Goal: Navigation & Orientation: Find specific page/section

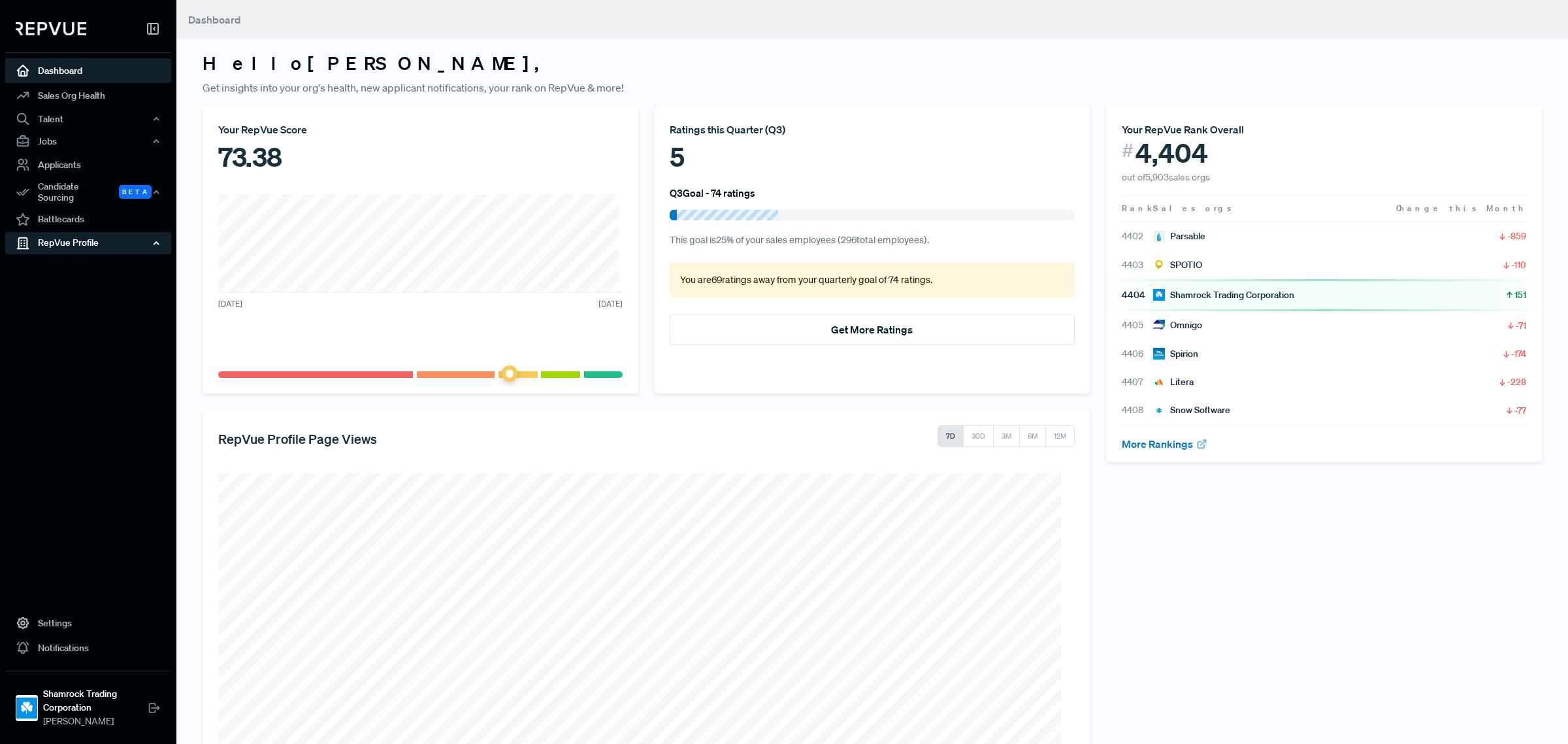
click at [131, 242] on div "RepVue Profile" at bounding box center [88, 243] width 166 height 23
click at [89, 259] on link "Profile Overview" at bounding box center [106, 274] width 166 height 33
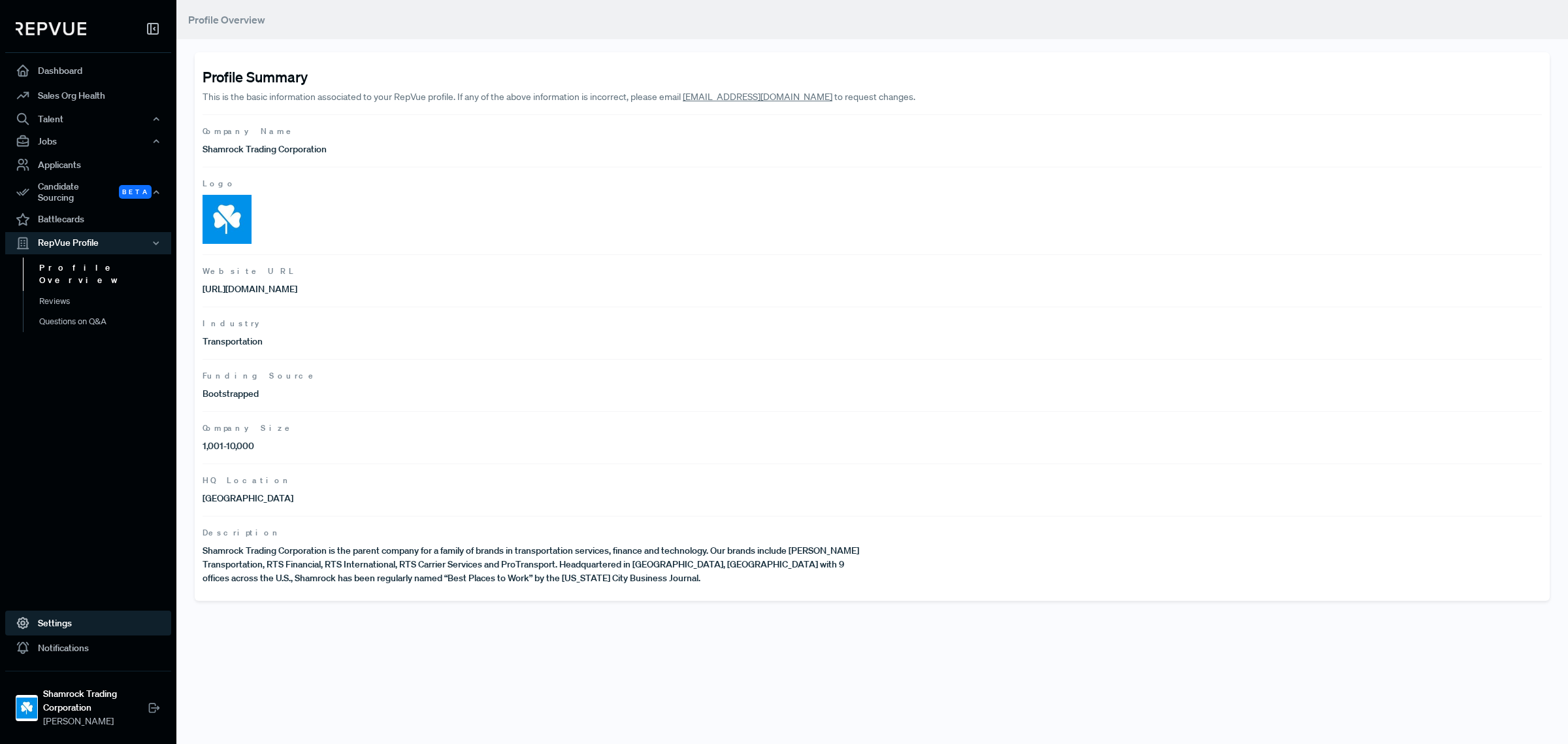
click at [51, 618] on link "Settings" at bounding box center [88, 623] width 166 height 25
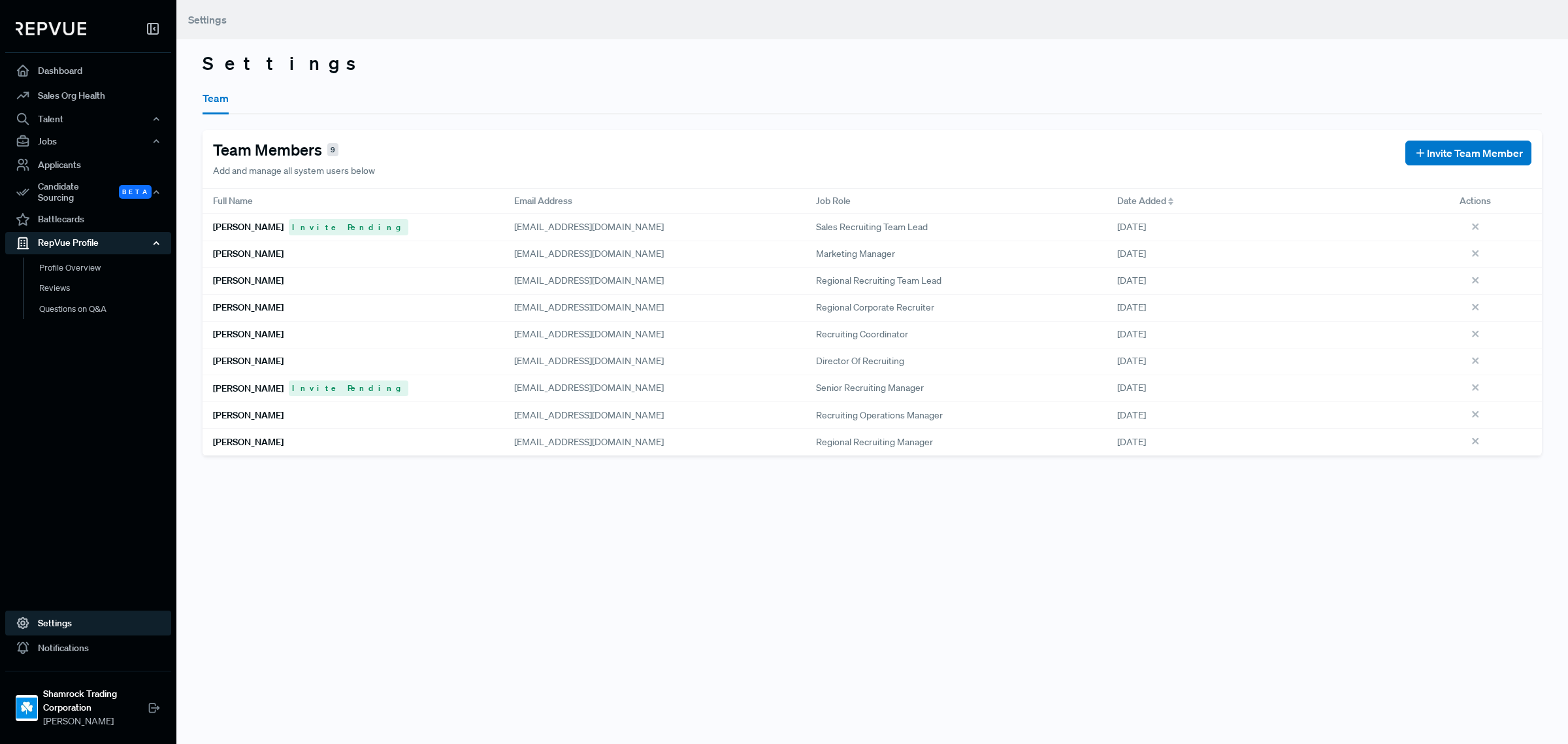
click at [60, 236] on div "RepVue Profile" at bounding box center [88, 243] width 166 height 23
click at [82, 67] on link "Dashboard" at bounding box center [88, 71] width 166 height 25
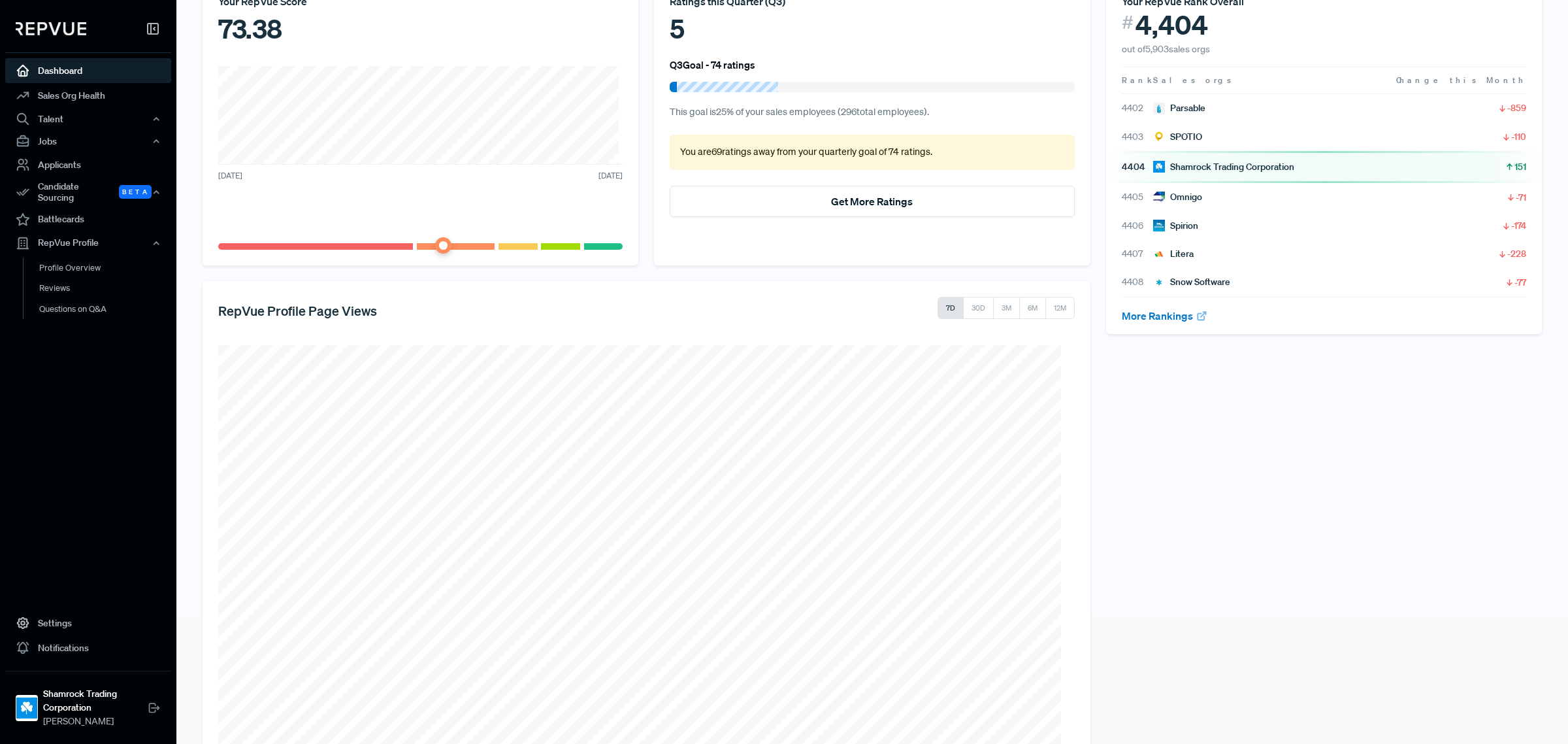
scroll to position [187, 0]
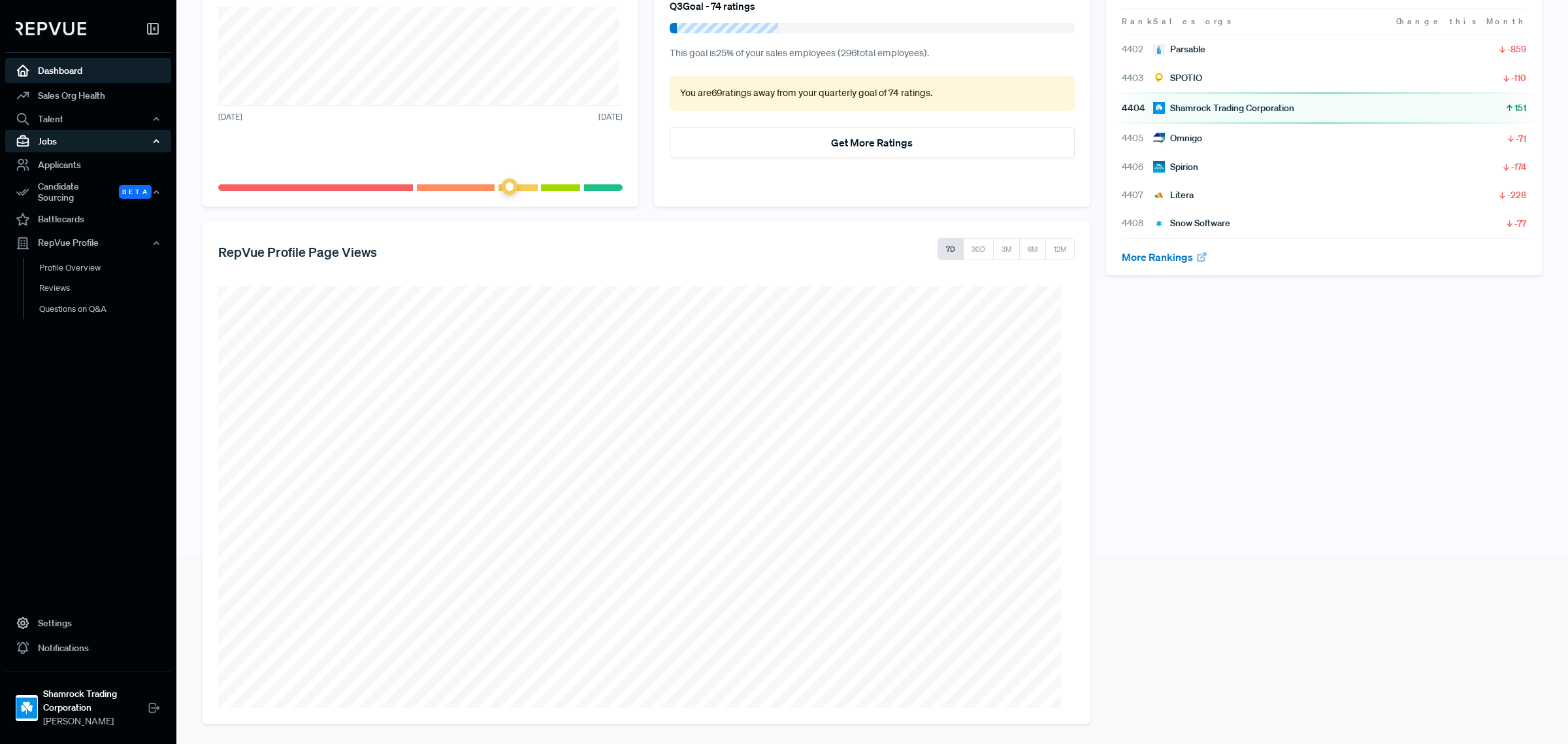
click at [149, 141] on div "Jobs" at bounding box center [88, 141] width 166 height 23
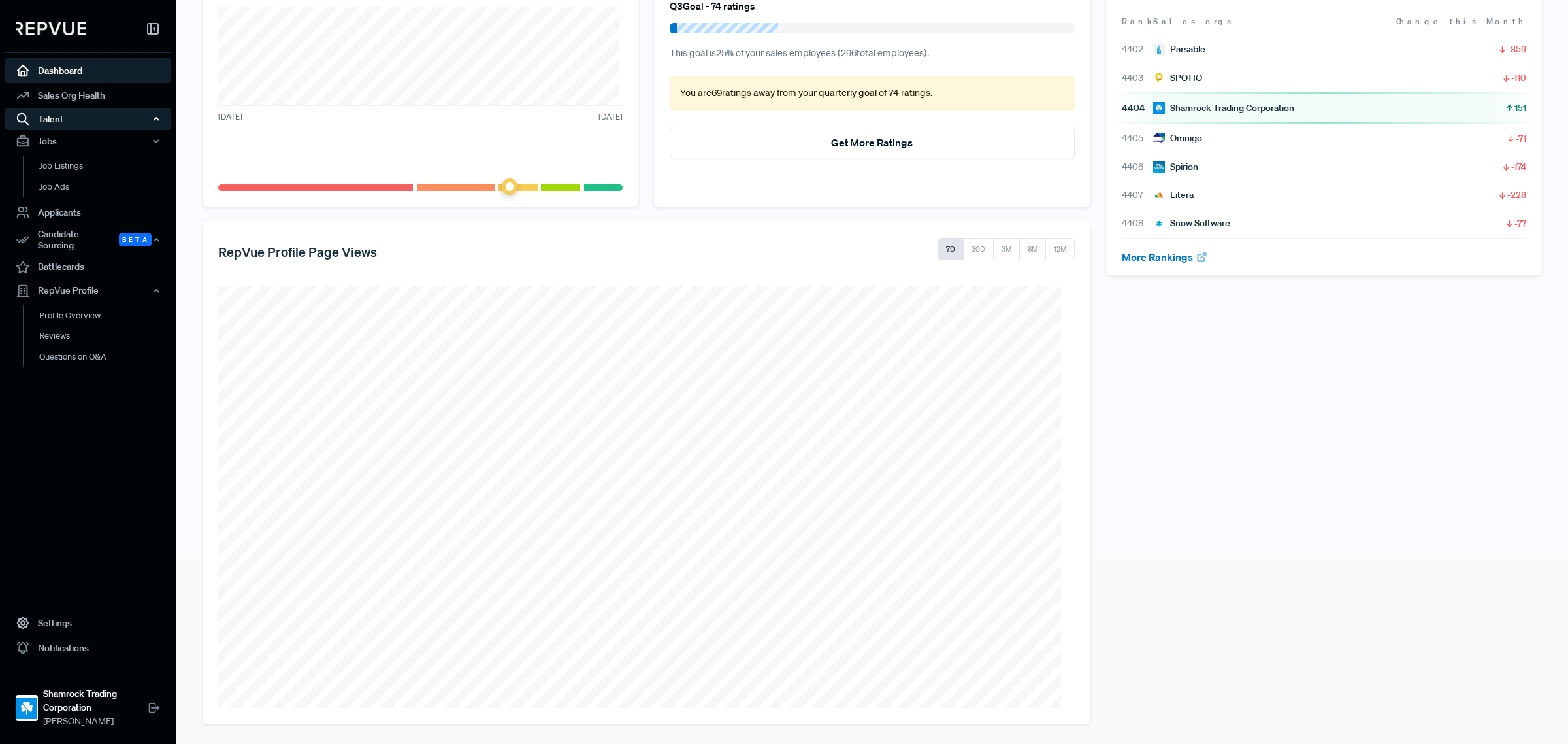
click at [155, 116] on icon "button" at bounding box center [156, 119] width 9 height 9
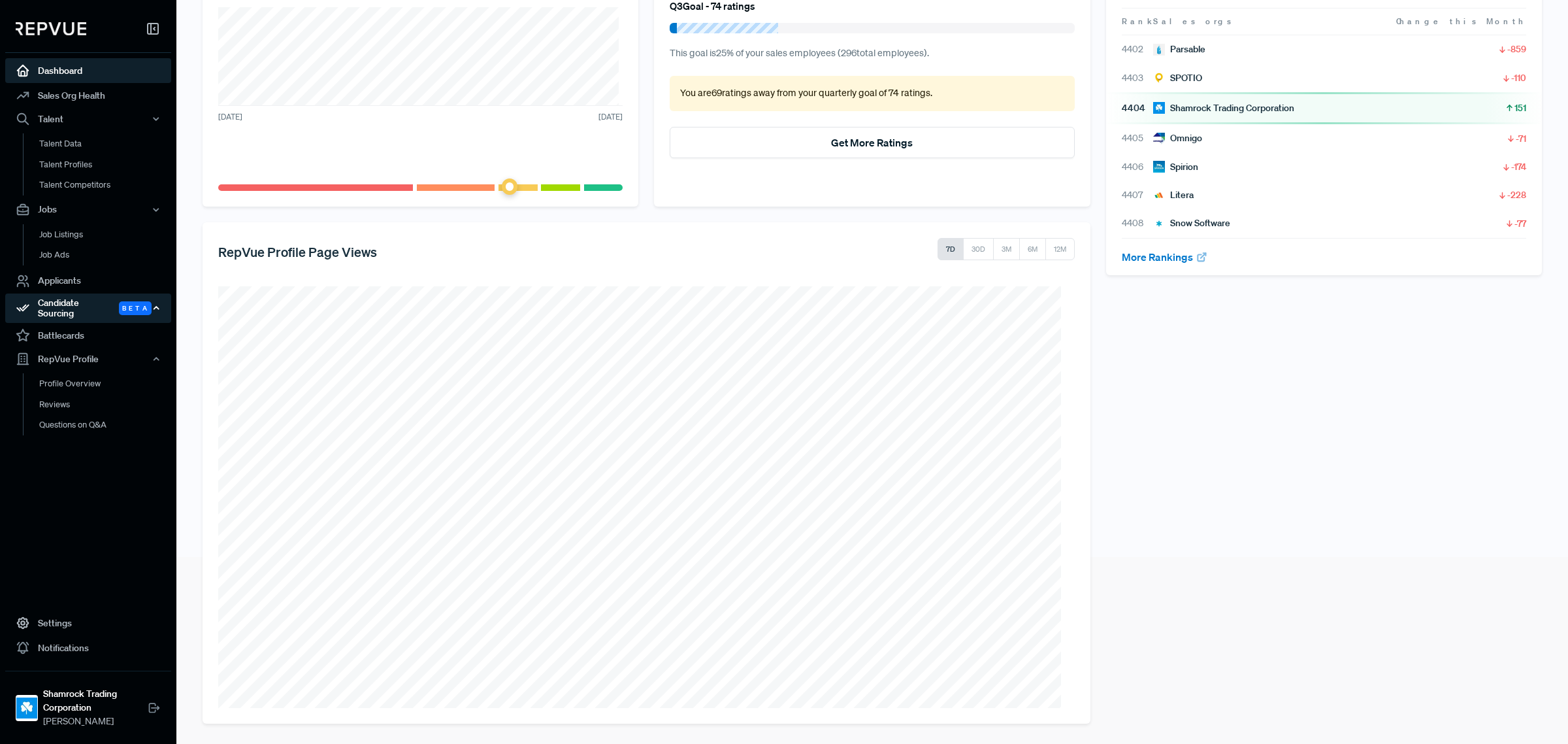
click at [164, 308] on div "Candidate Sourcing Beta" at bounding box center [88, 308] width 166 height 30
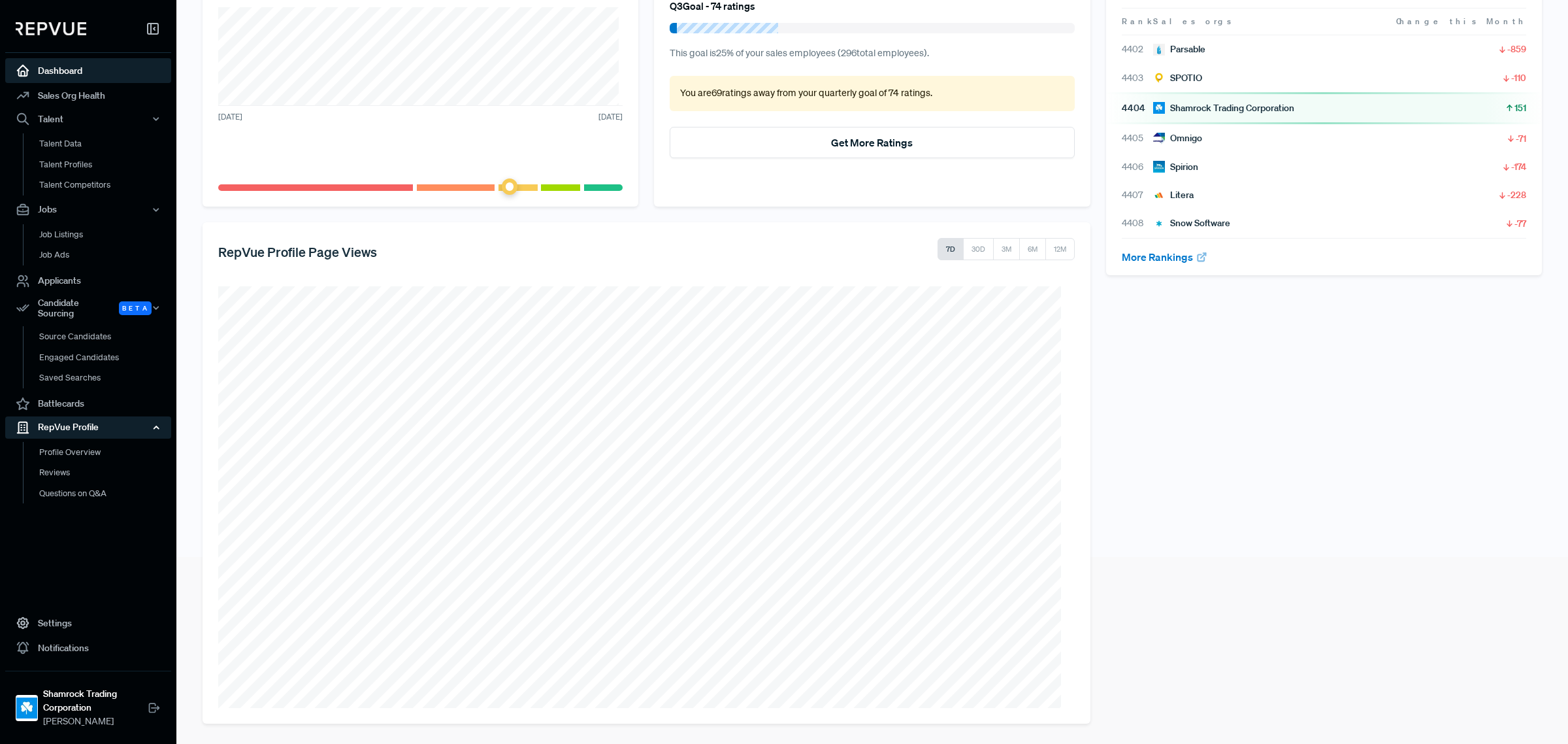
click at [162, 416] on div "RepVue Profile" at bounding box center [88, 427] width 166 height 23
click at [78, 445] on link "Profile Overview" at bounding box center [106, 458] width 166 height 33
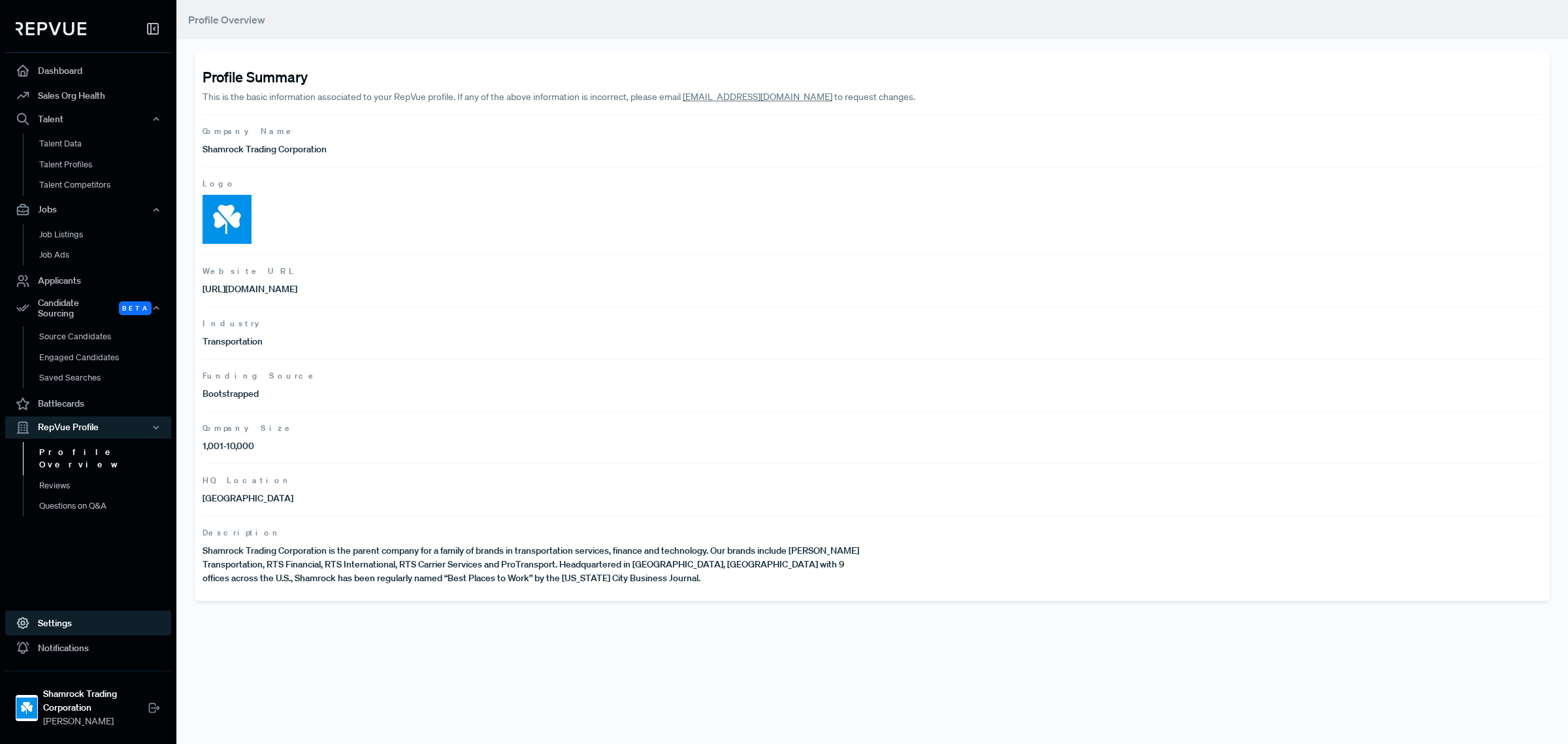
click at [76, 625] on link "Settings" at bounding box center [88, 623] width 166 height 25
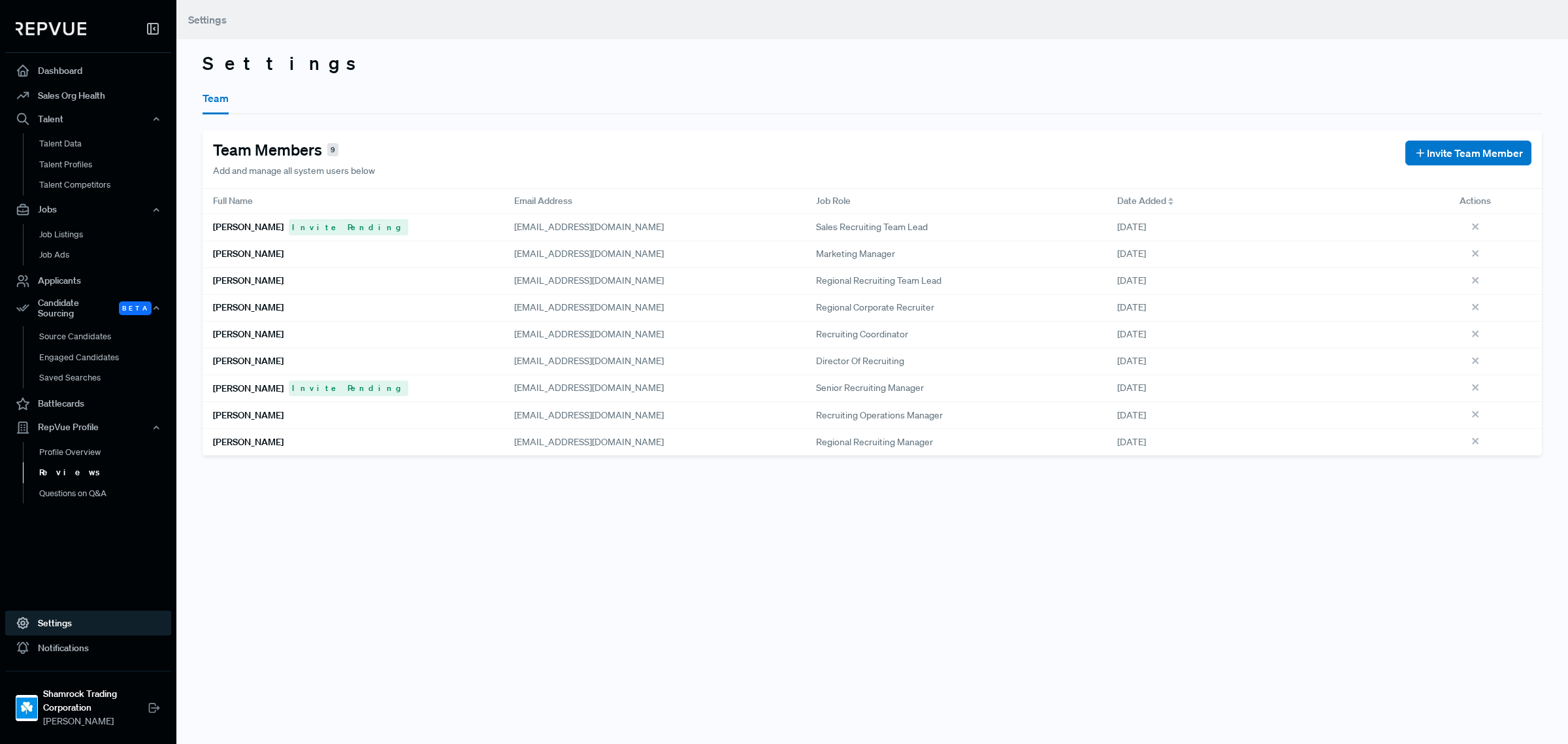
click at [54, 466] on link "Reviews" at bounding box center [106, 472] width 166 height 21
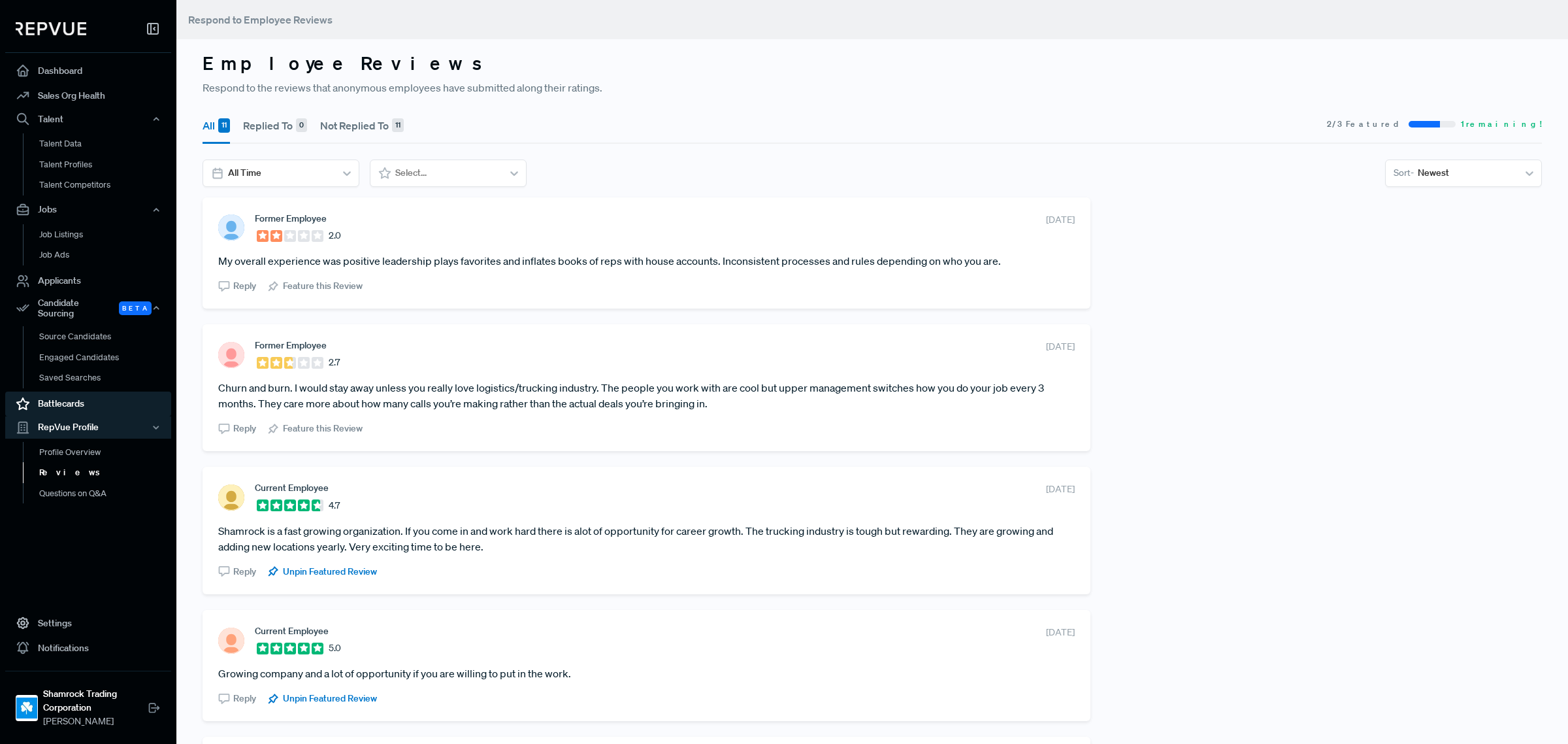
click at [64, 391] on link "Battlecards" at bounding box center [88, 404] width 166 height 25
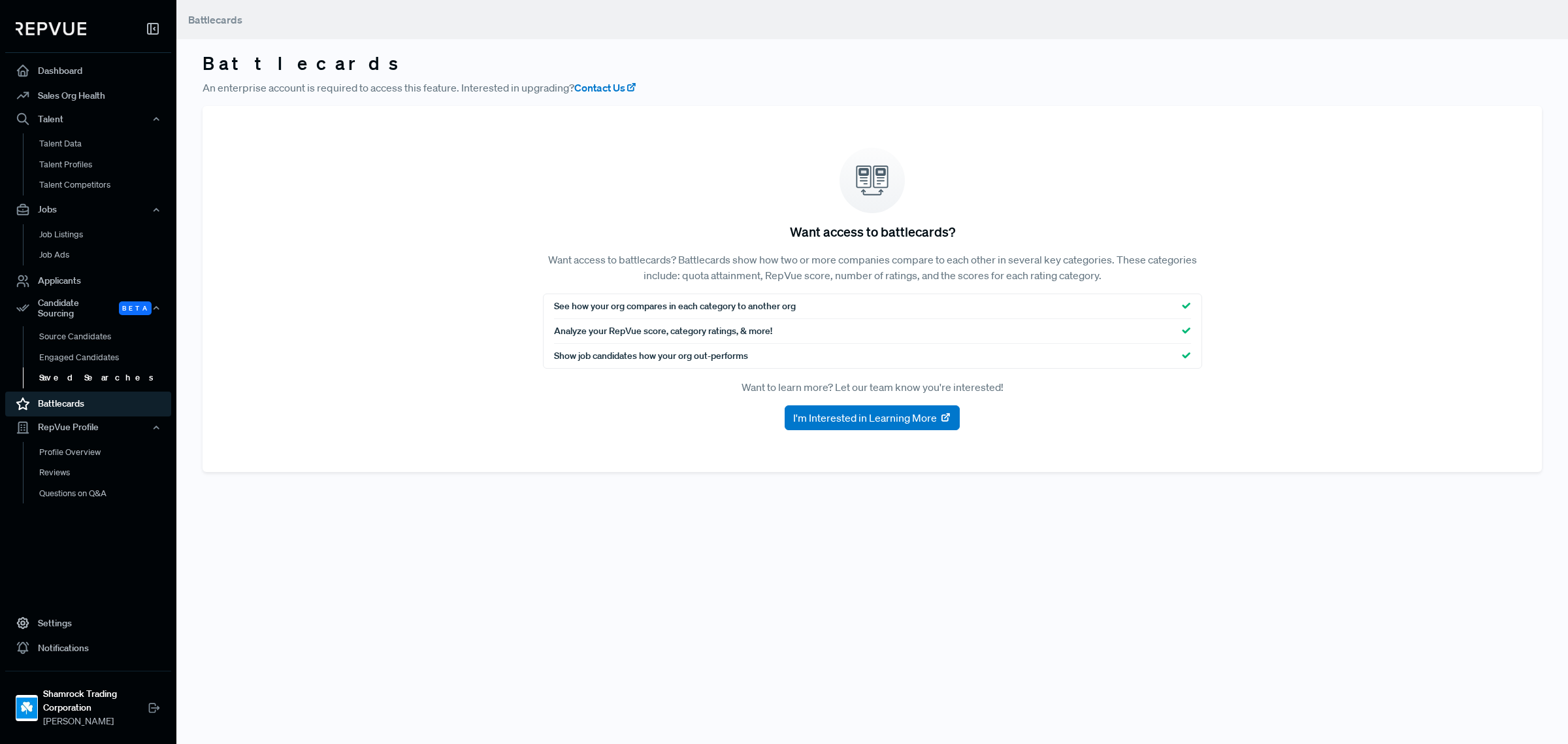
click at [85, 374] on link "Saved Searches" at bounding box center [106, 377] width 166 height 21
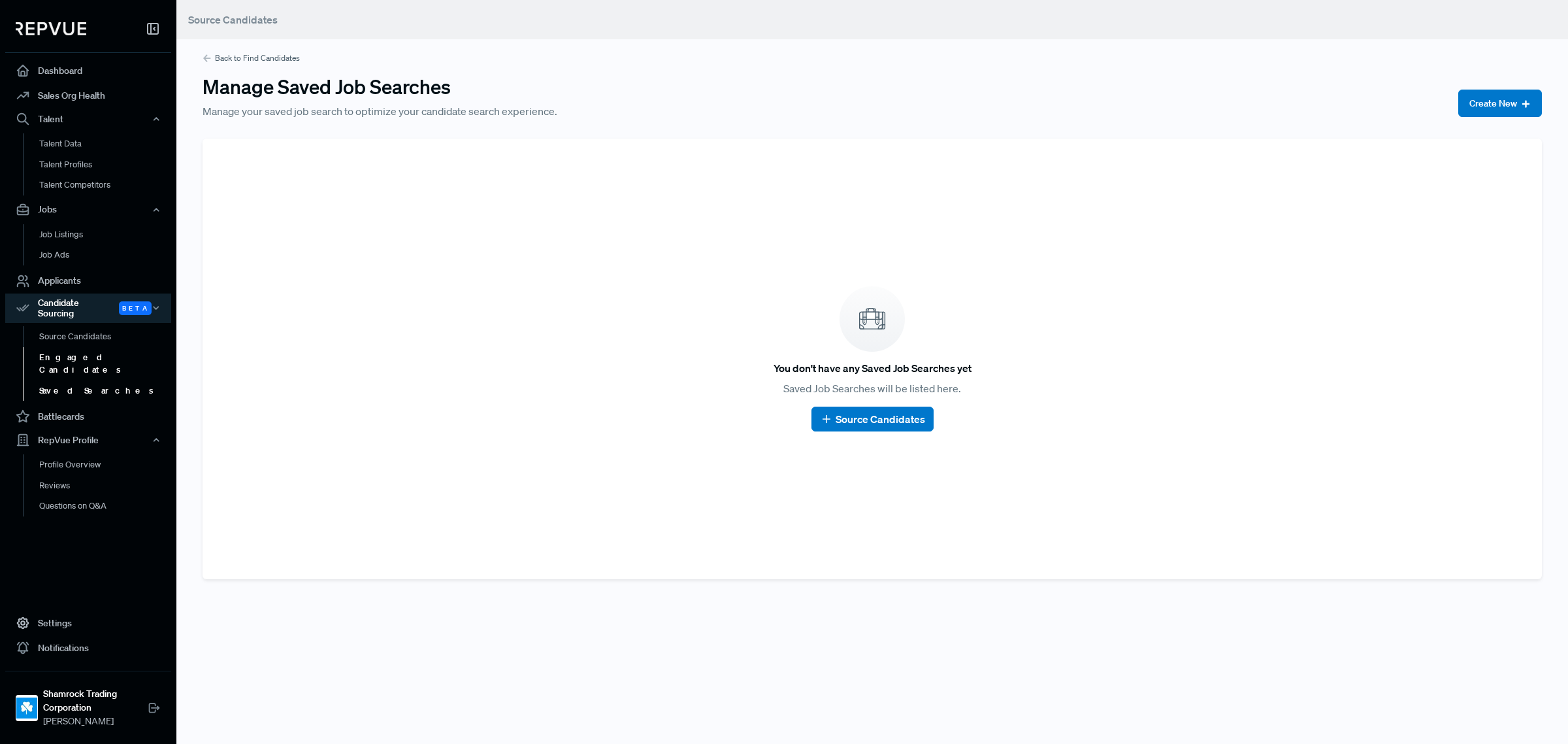
click at [86, 355] on link "Engaged Candidates" at bounding box center [106, 363] width 166 height 33
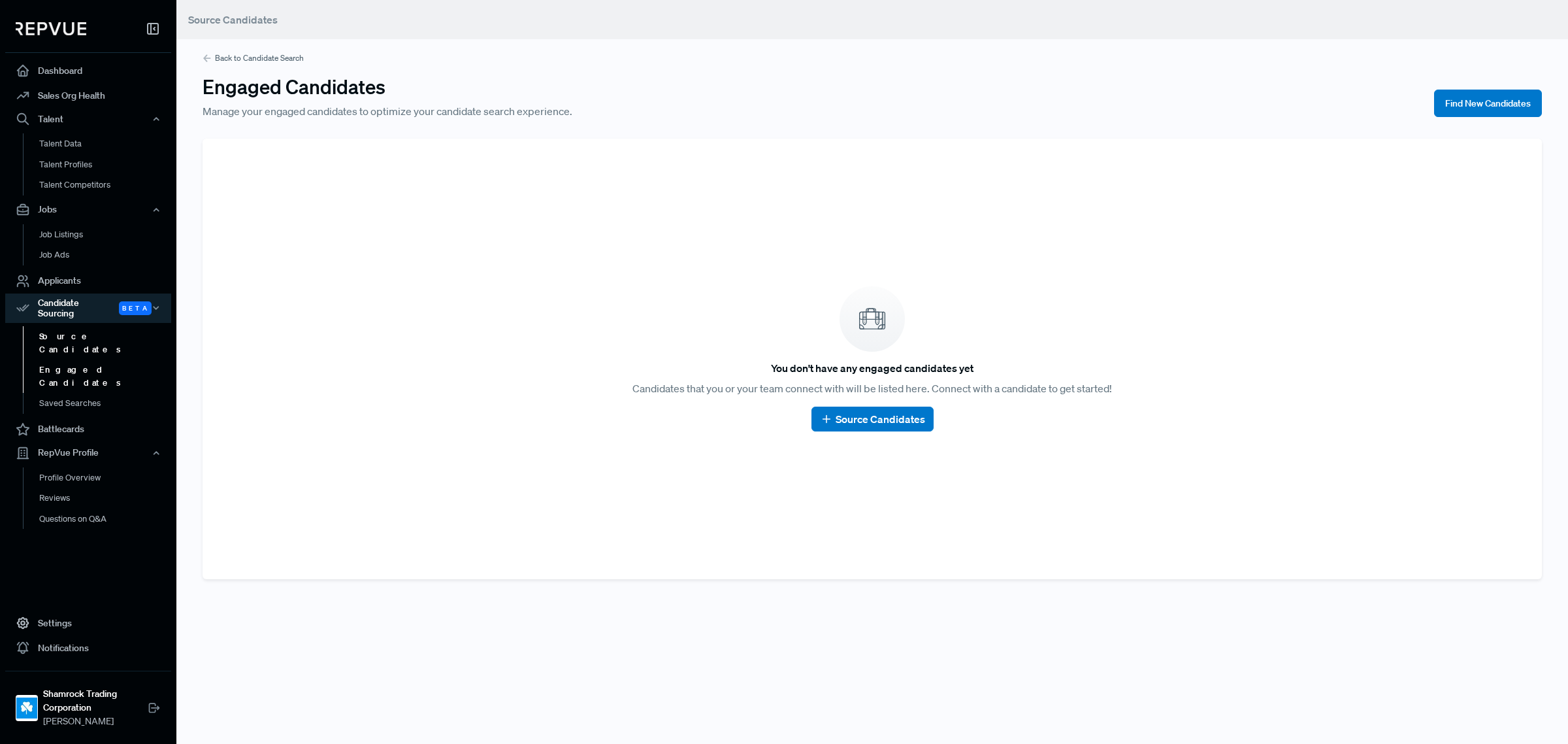
click at [100, 327] on link "Source Candidates" at bounding box center [106, 342] width 166 height 33
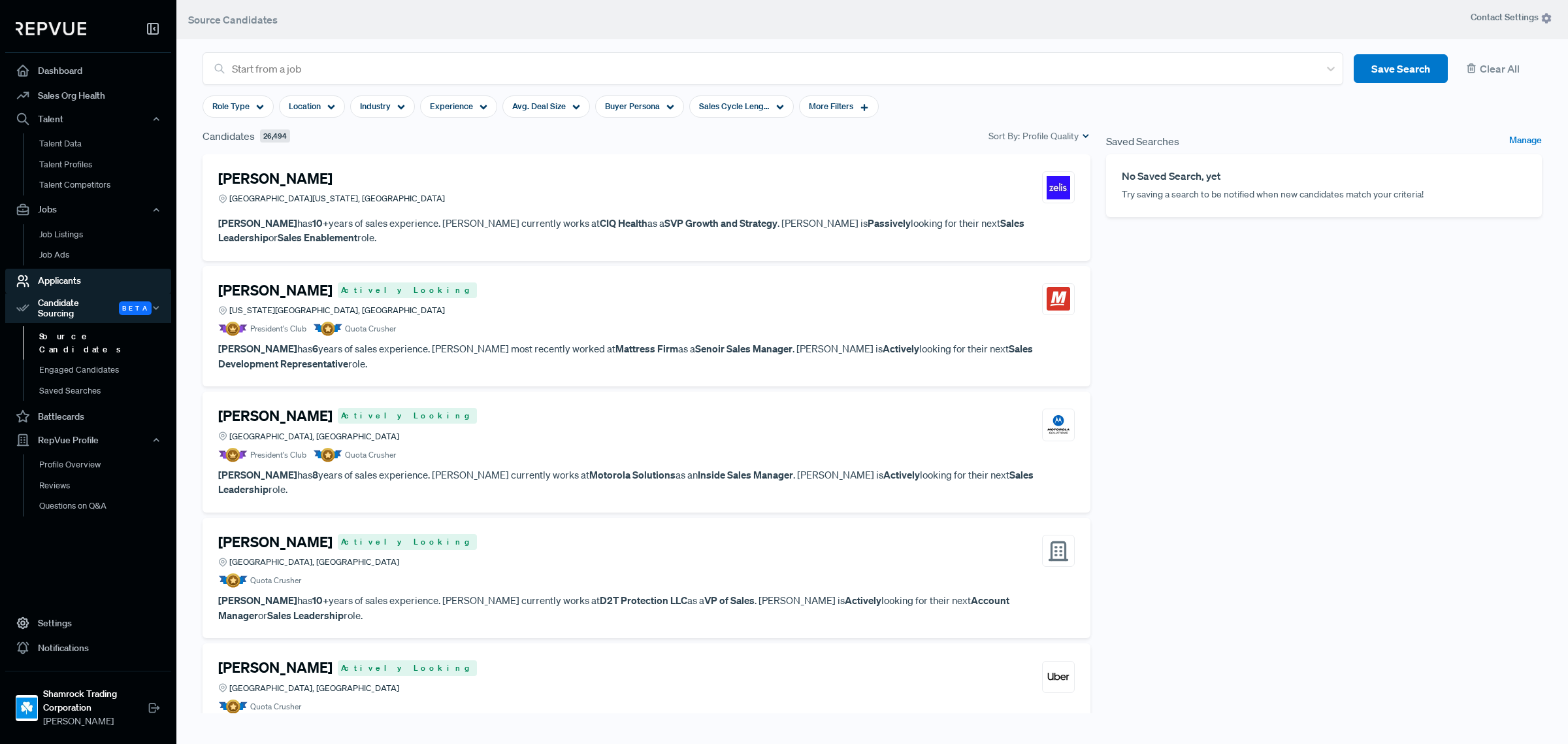
click at [67, 278] on link "Applicants" at bounding box center [88, 281] width 166 height 25
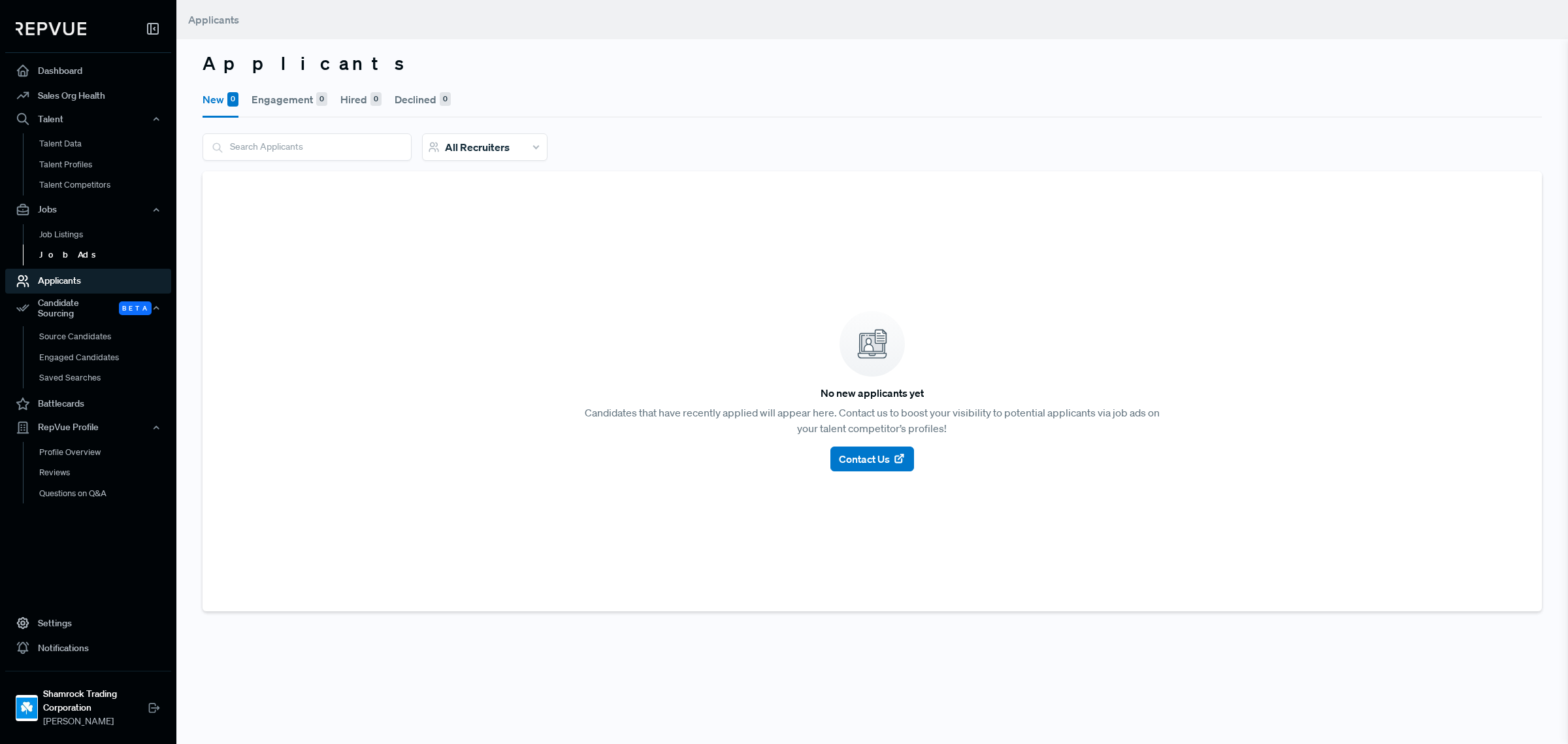
click at [65, 249] on link "Job Ads" at bounding box center [106, 255] width 166 height 21
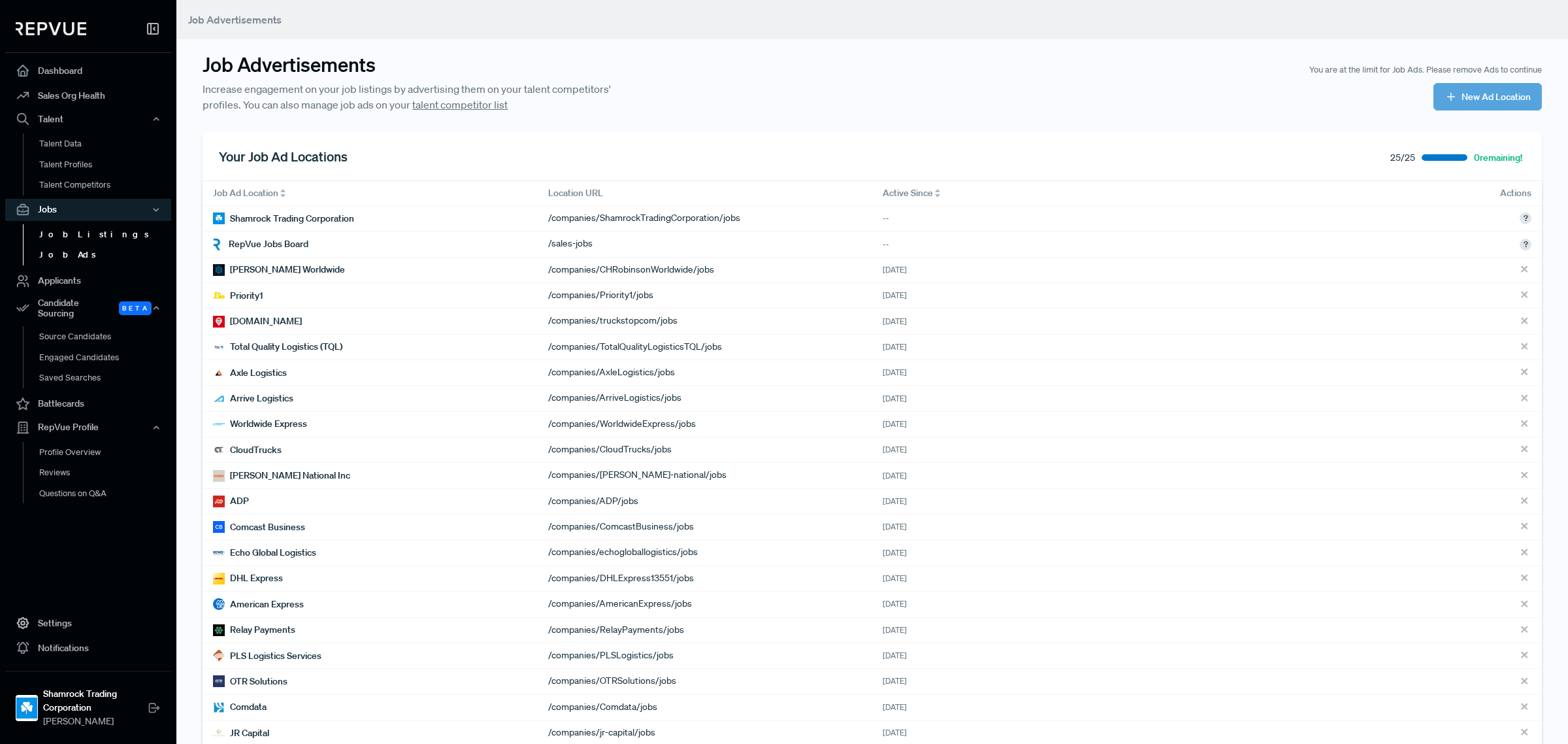
click at [74, 233] on link "Job Listings" at bounding box center [106, 235] width 166 height 21
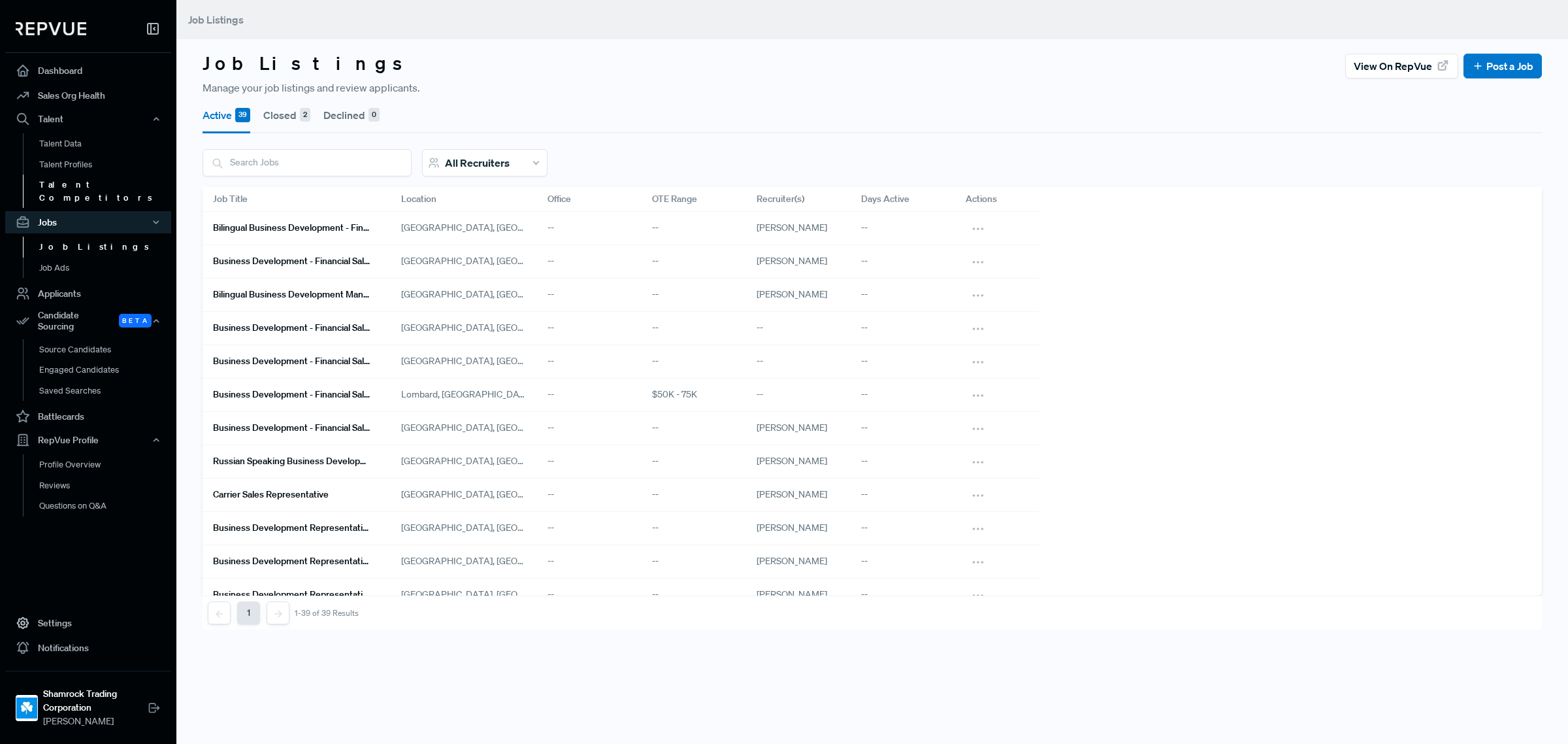
click at [78, 185] on link "Talent Competitors" at bounding box center [106, 191] width 166 height 33
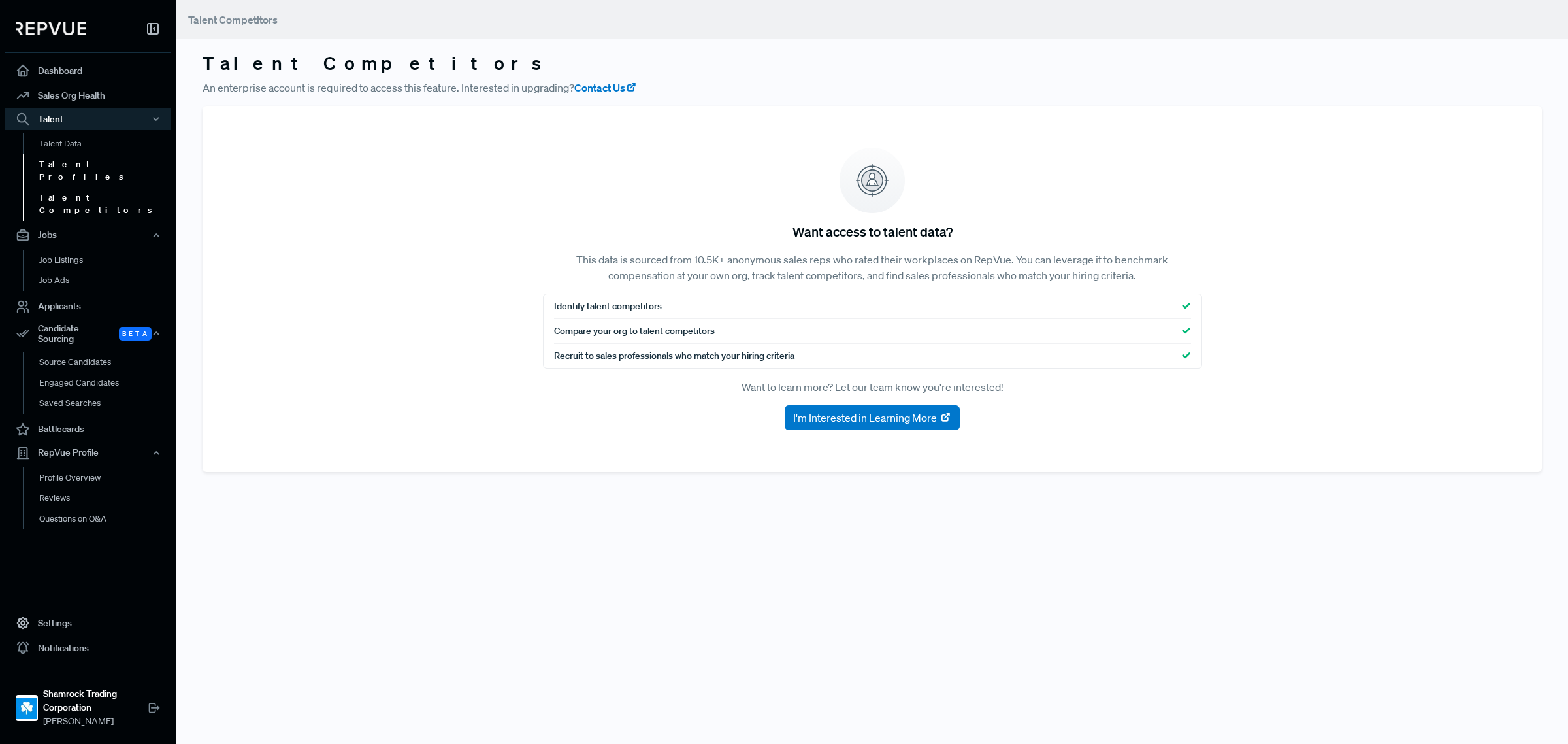
click at [80, 162] on link "Talent Profiles" at bounding box center [106, 171] width 166 height 33
click at [62, 146] on link "Talent Data" at bounding box center [106, 144] width 166 height 21
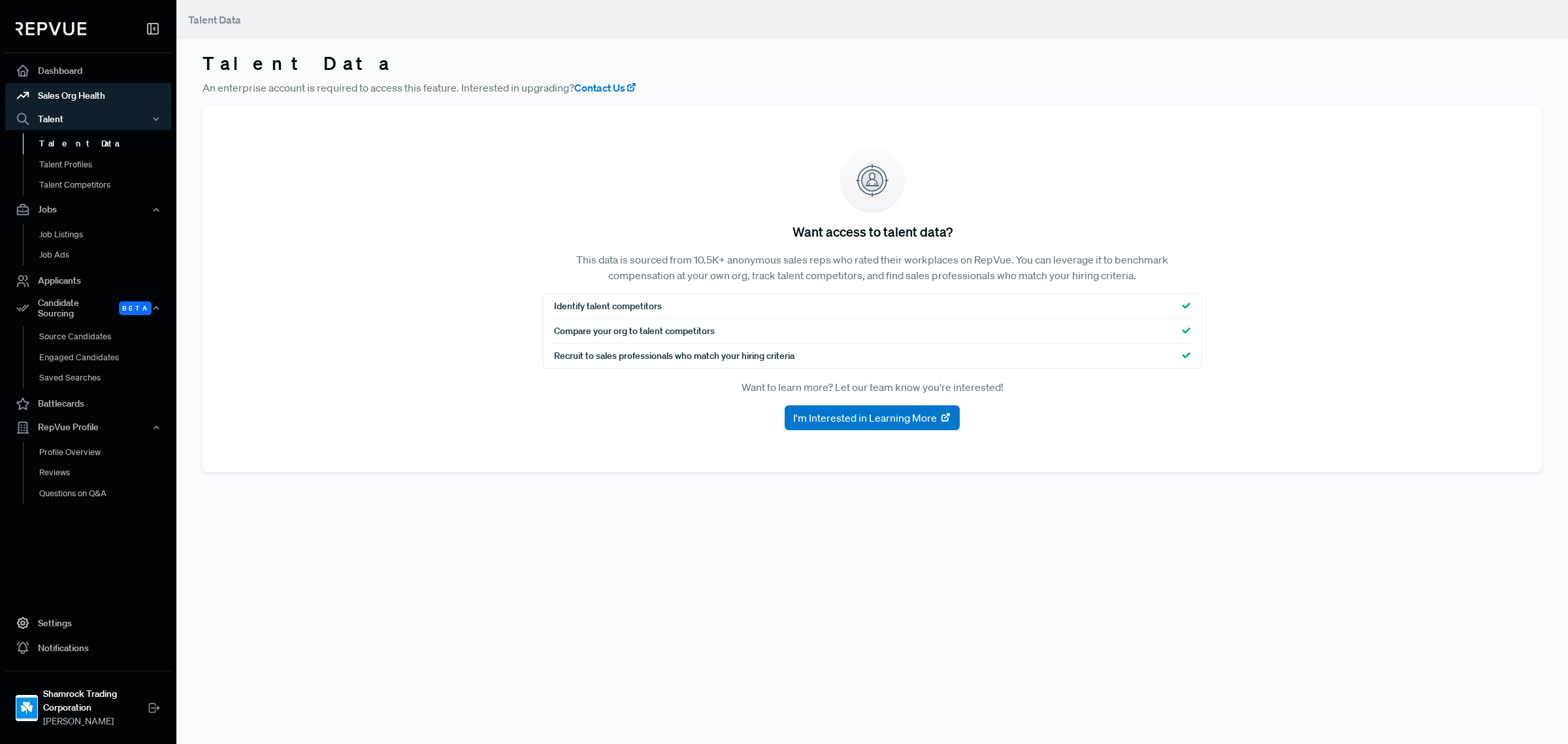
click at [59, 95] on link "Sales Org Health" at bounding box center [88, 96] width 166 height 25
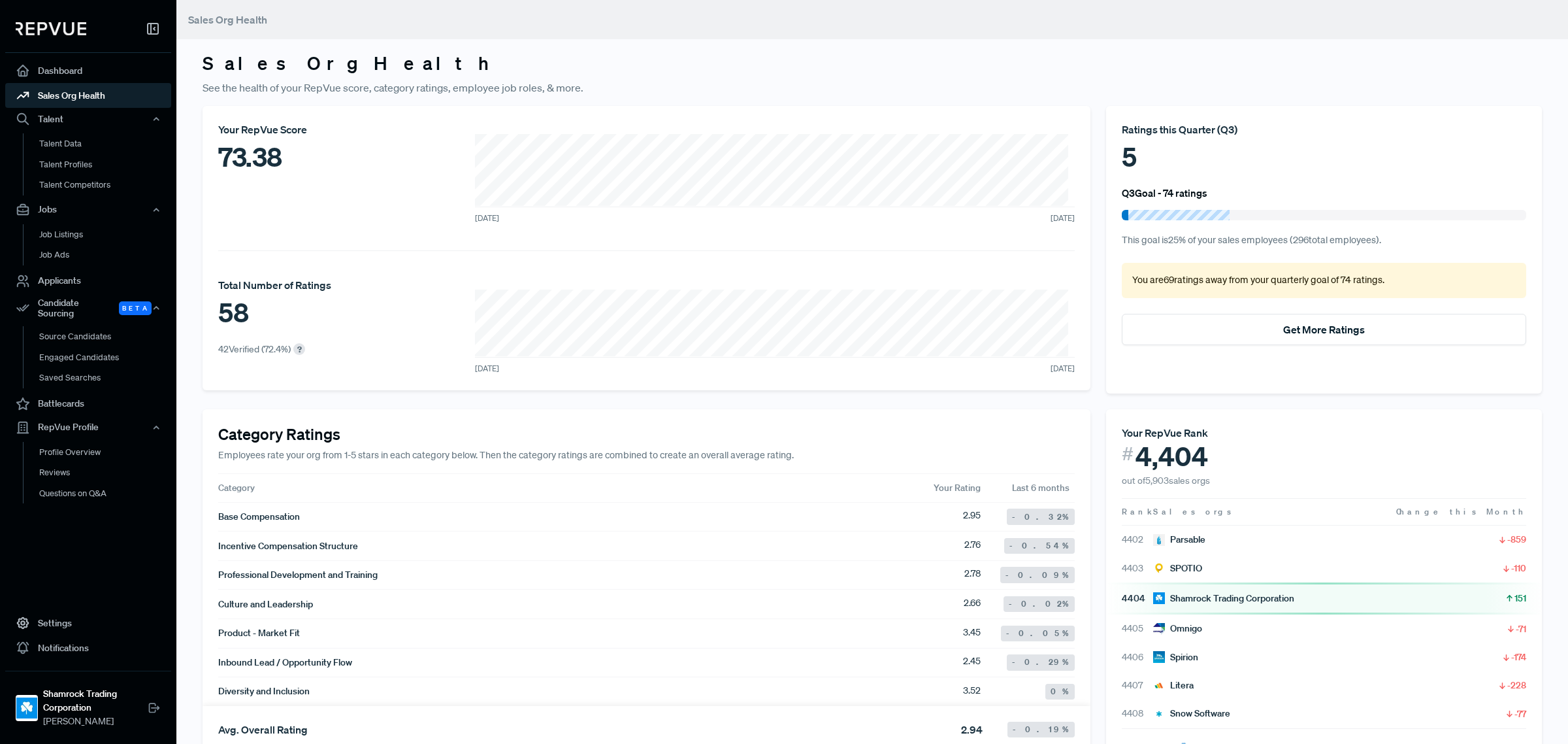
click at [57, 85] on link "Sales Org Health" at bounding box center [88, 96] width 166 height 25
click at [63, 72] on link "Dashboard" at bounding box center [88, 71] width 166 height 25
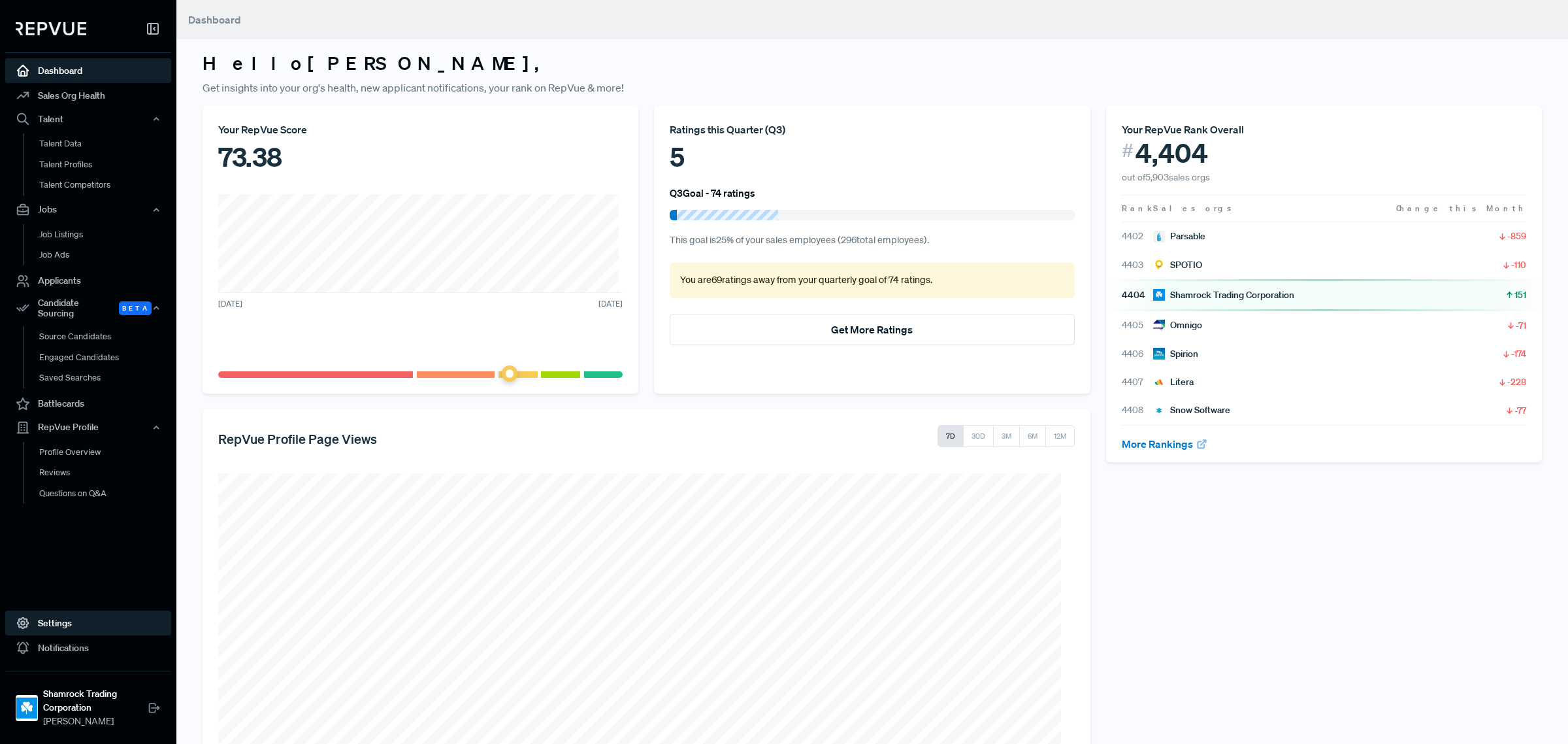
click at [70, 629] on link "Settings" at bounding box center [88, 623] width 166 height 25
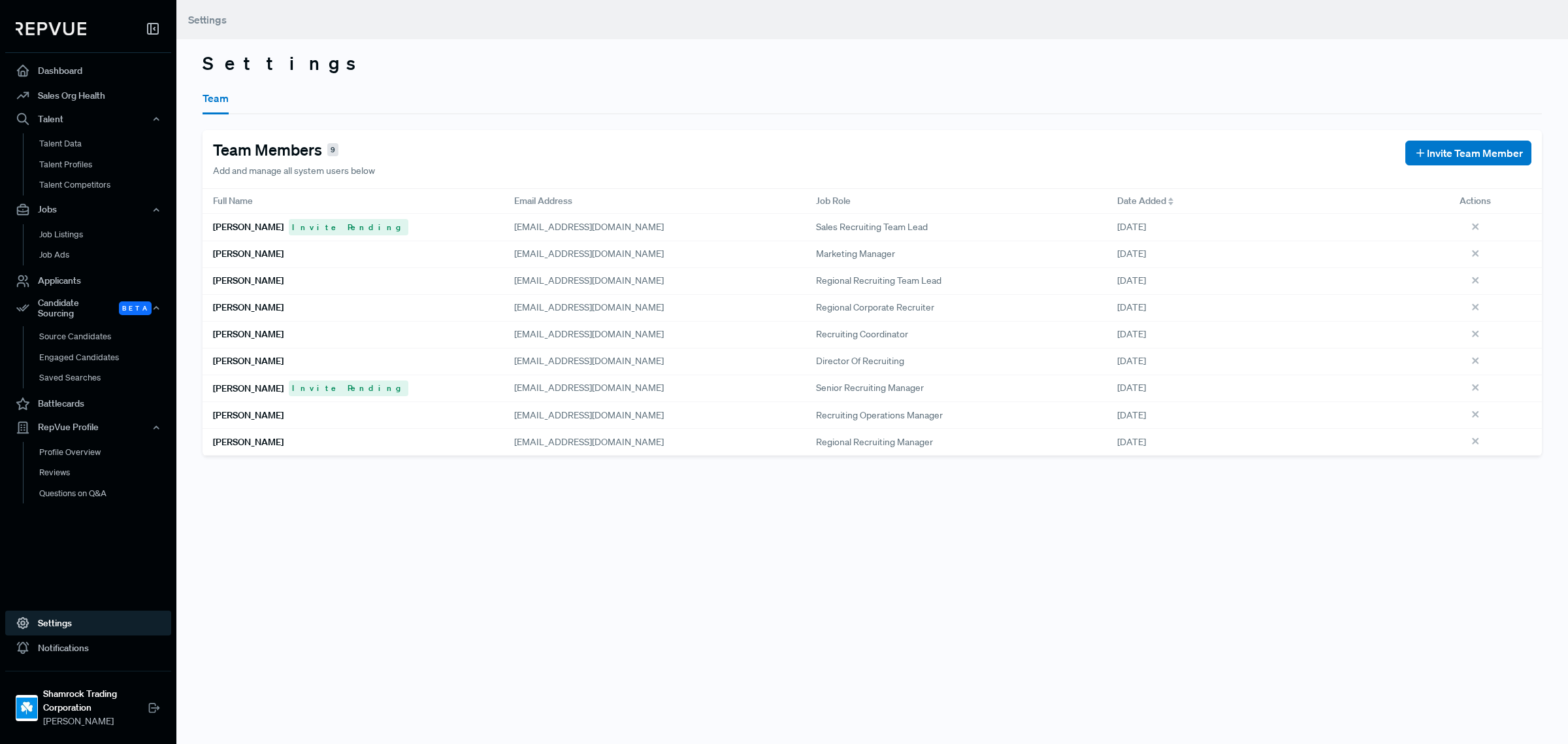
click at [700, 587] on div "Settings Team Team Members 9 Add and manage all system users below Invite Team …" at bounding box center [872, 372] width 1392 height 744
click at [82, 443] on link "Profile Overview" at bounding box center [106, 458] width 166 height 33
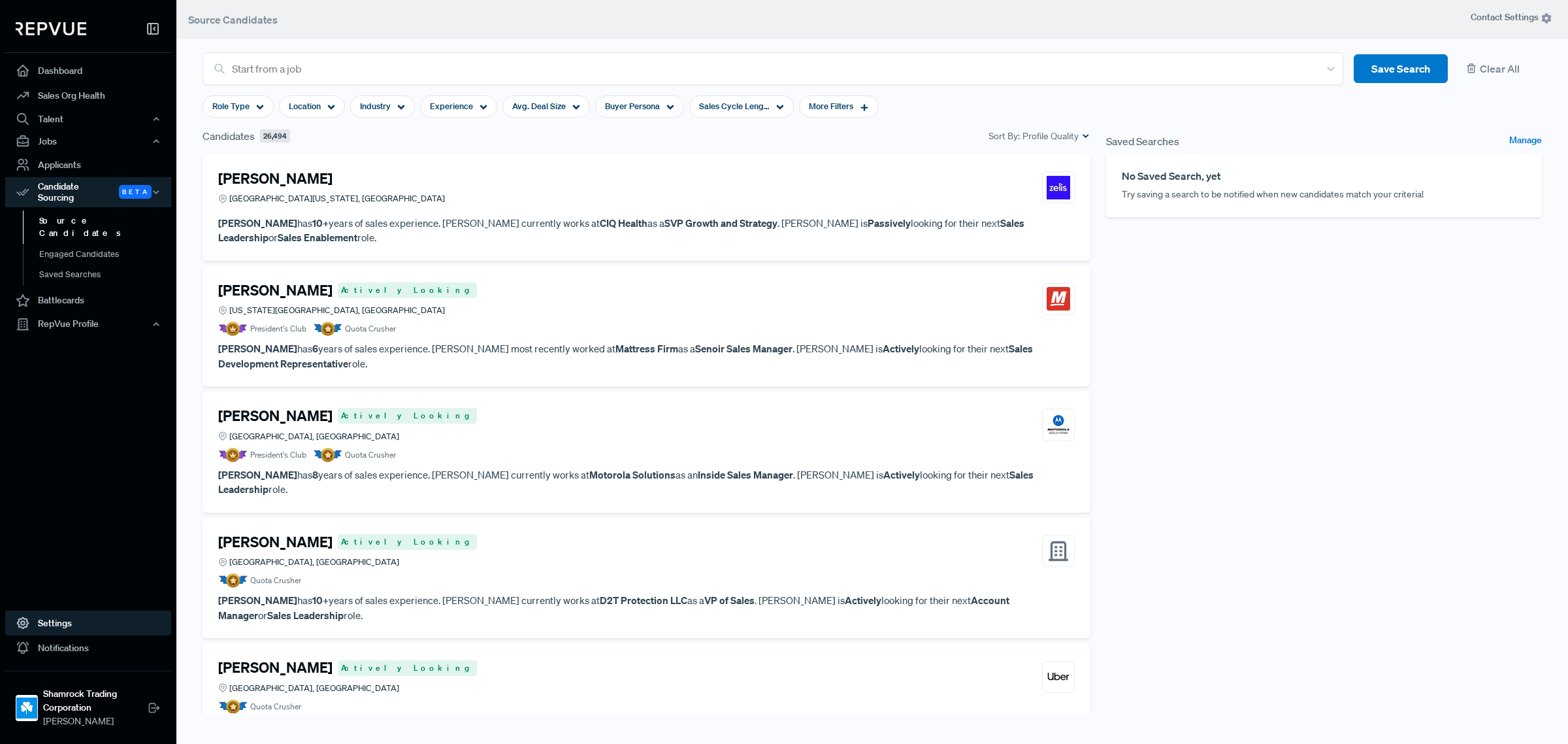
click at [69, 619] on link "Settings" at bounding box center [88, 623] width 166 height 25
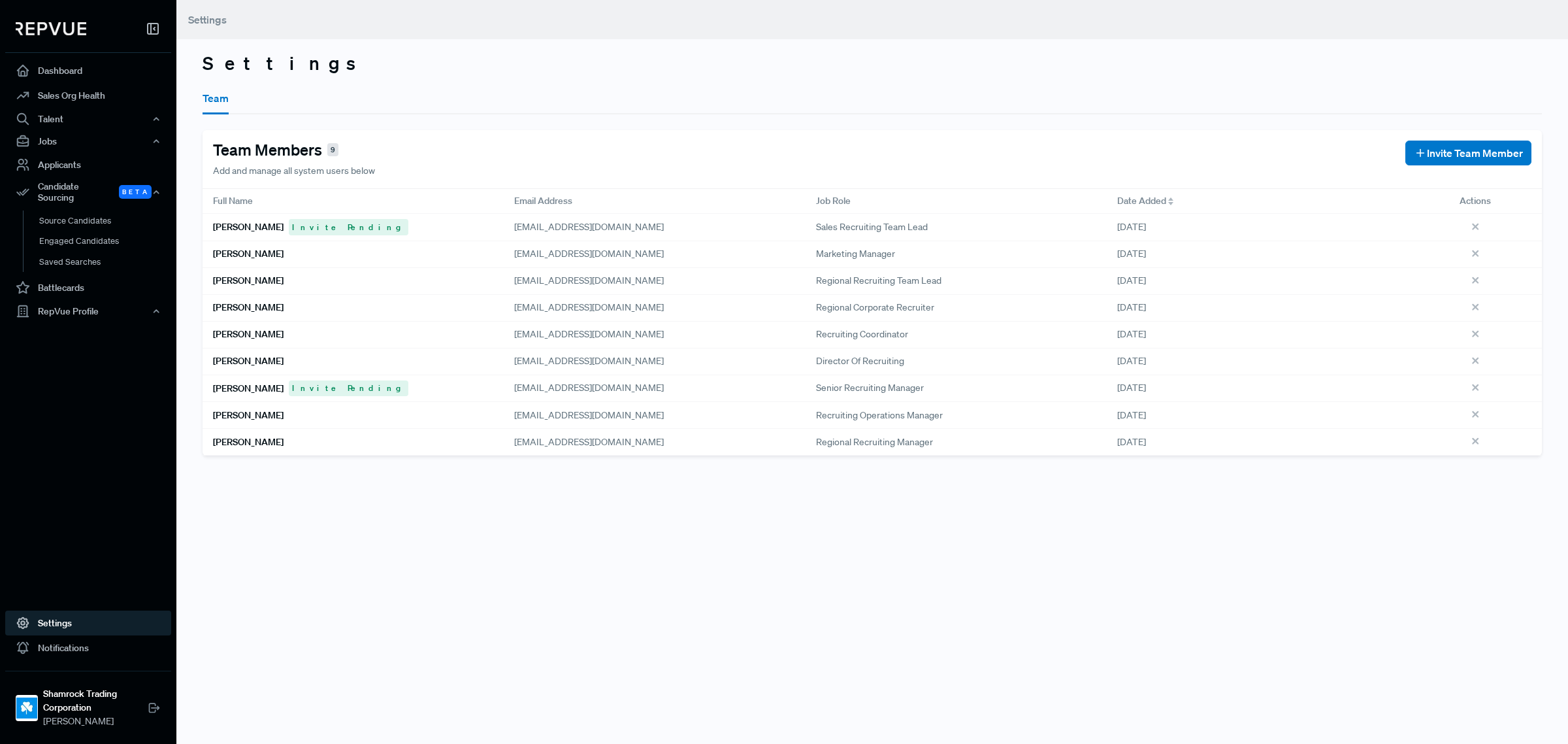
click at [1167, 255] on div "[DATE]" at bounding box center [1258, 255] width 301 height 27
click at [279, 252] on h6 "[PERSON_NAME]" at bounding box center [248, 254] width 71 height 11
click at [335, 694] on div "Settings Team Team Members 9 Add and manage all system users below Invite Team …" at bounding box center [872, 372] width 1392 height 744
